Goal: Find specific page/section: Find specific page/section

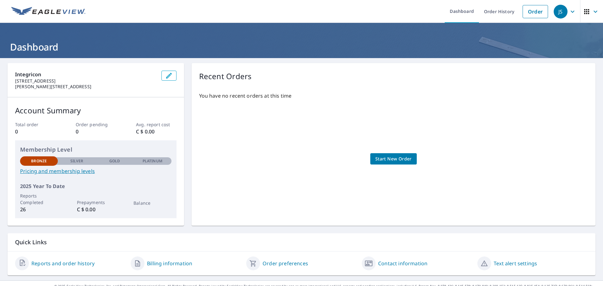
scroll to position [10, 0]
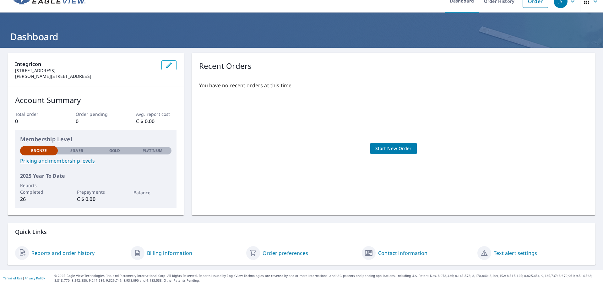
click at [185, 253] on link "Billing information" at bounding box center [169, 253] width 45 height 8
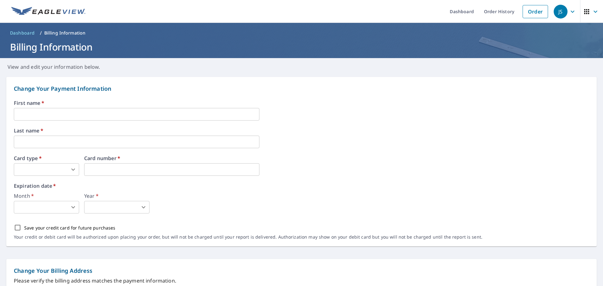
click at [20, 32] on span "Dashboard" at bounding box center [22, 33] width 25 height 6
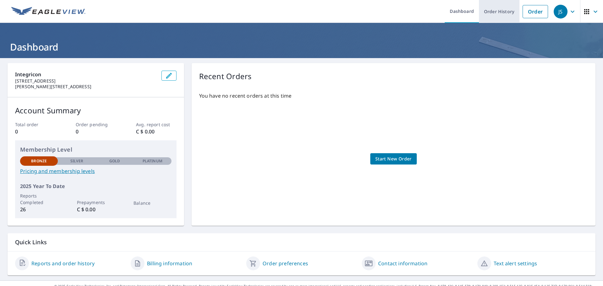
click at [493, 12] on link "Order History" at bounding box center [499, 11] width 41 height 23
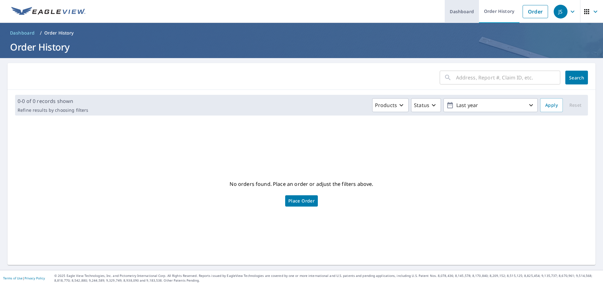
click at [454, 16] on link "Dashboard" at bounding box center [462, 11] width 34 height 23
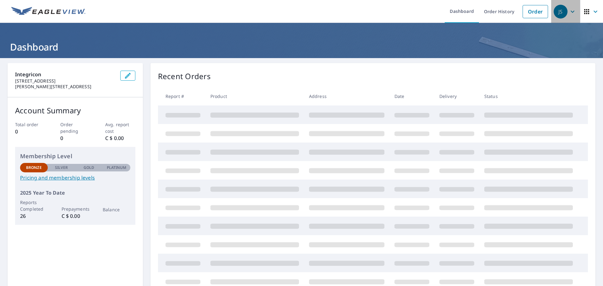
click at [559, 11] on div "JS" at bounding box center [561, 12] width 14 height 14
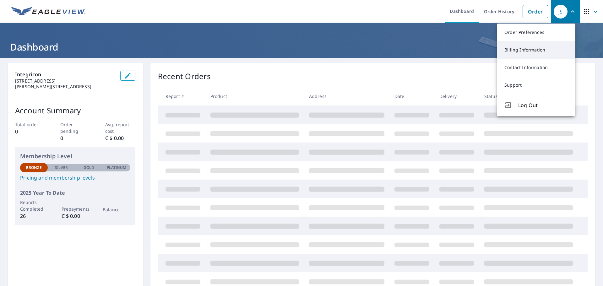
click at [524, 48] on link "Billing Information" at bounding box center [536, 50] width 79 height 18
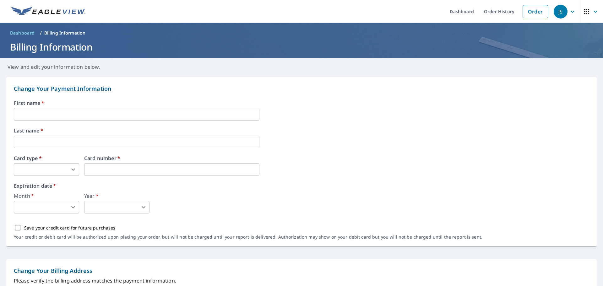
click at [592, 11] on icon "button" at bounding box center [596, 12] width 8 height 8
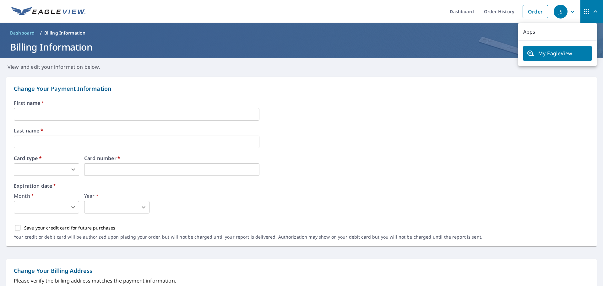
click at [569, 14] on icon "button" at bounding box center [573, 12] width 8 height 8
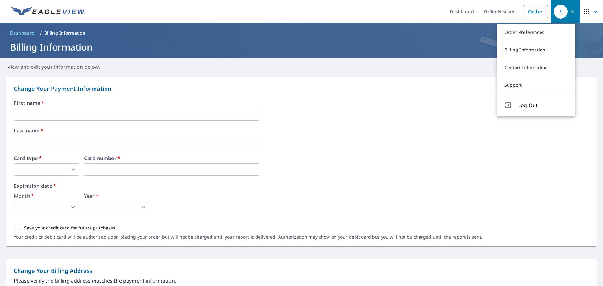
drag, startPoint x: 439, startPoint y: 133, endPoint x: 395, endPoint y: 128, distance: 44.0
click at [439, 133] on label "Last name   *" at bounding box center [301, 130] width 575 height 5
